Goal: Information Seeking & Learning: Learn about a topic

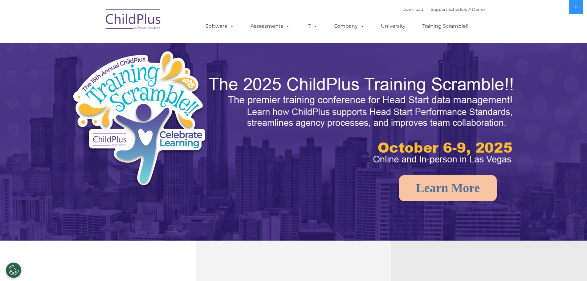
select select "MEDIUM"
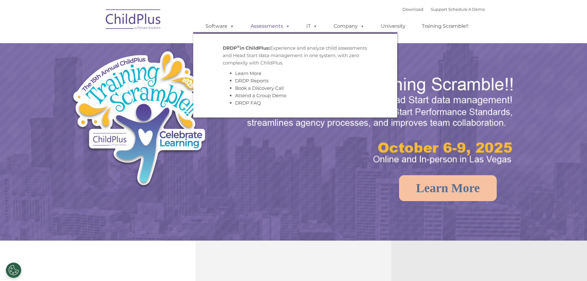
select select "MEDIUM"
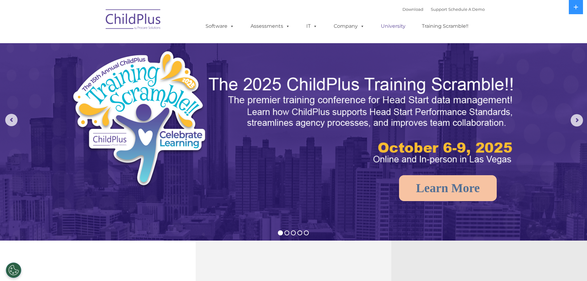
click at [400, 26] on link "University" at bounding box center [393, 26] width 37 height 12
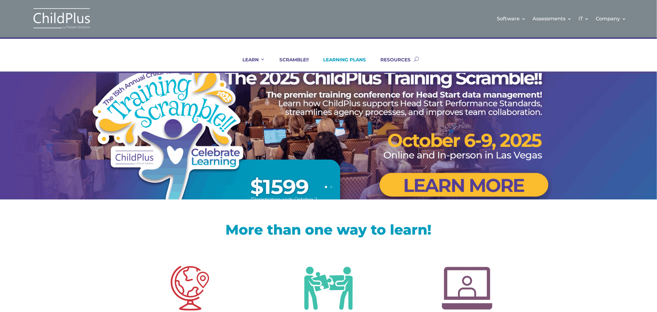
click at [349, 62] on link "LEARNING PLANS" at bounding box center [341, 64] width 51 height 15
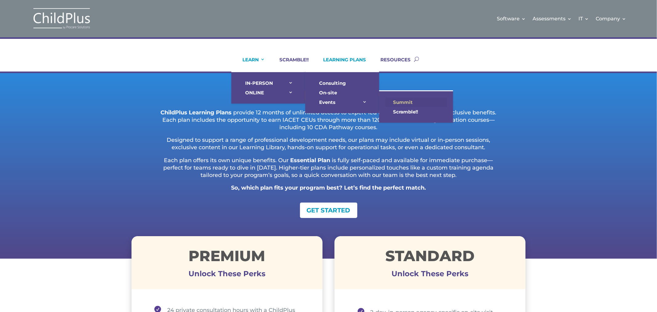
click at [404, 101] on link "Summit" at bounding box center [416, 102] width 62 height 10
click at [403, 111] on link "Scramble!!" at bounding box center [416, 112] width 62 height 10
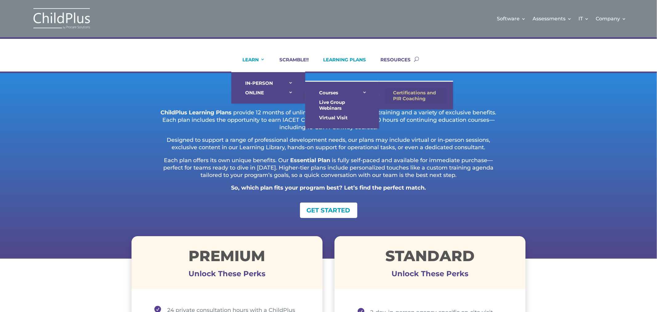
click at [399, 94] on link "Certifications and PIR Coaching" at bounding box center [416, 95] width 62 height 15
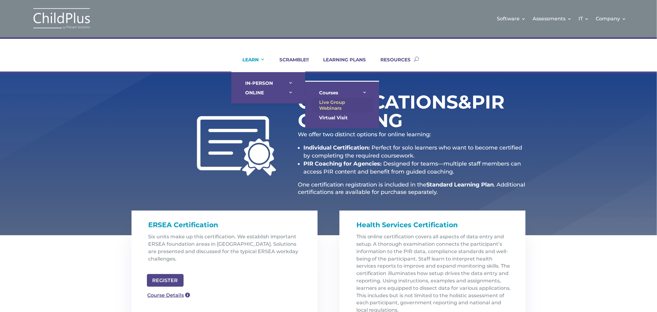
click at [323, 102] on link "Live Group Webinars" at bounding box center [343, 104] width 62 height 15
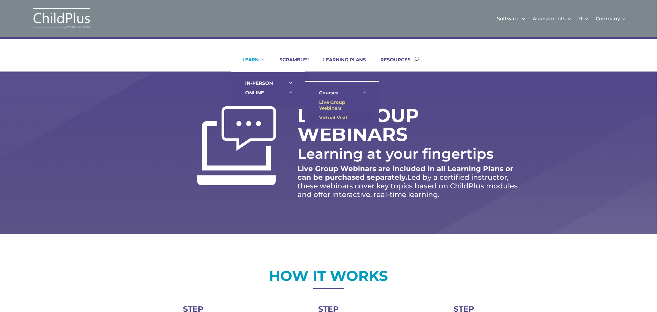
click at [327, 115] on link "Virtual Visit" at bounding box center [343, 118] width 62 height 10
